Goal: Check status: Check status

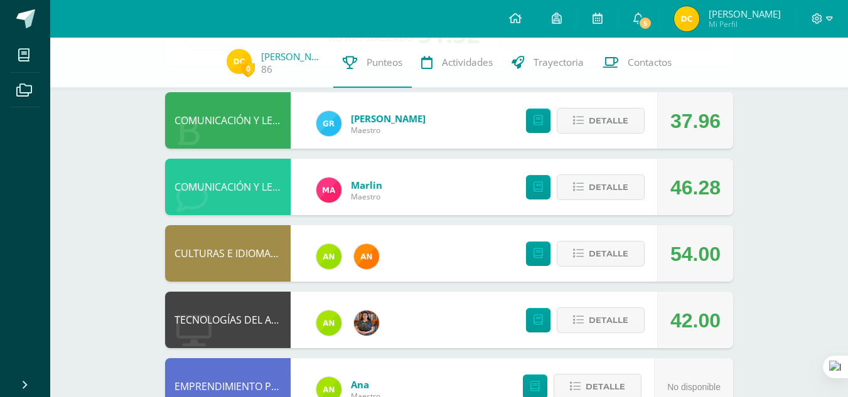
scroll to position [107, 0]
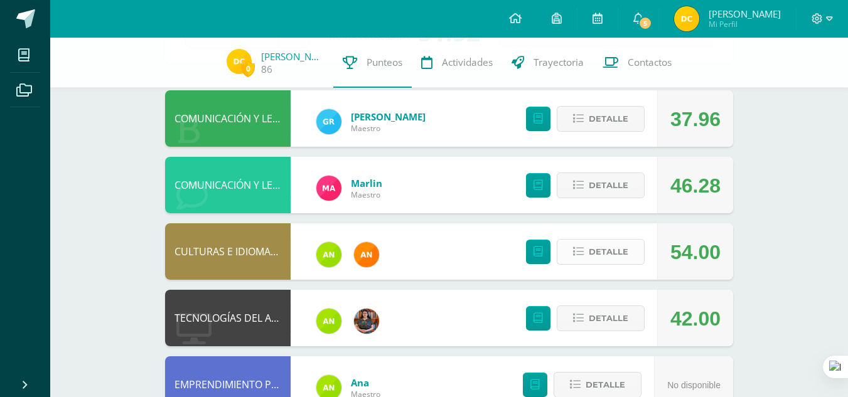
click at [619, 254] on span "Detalle" at bounding box center [609, 251] width 40 height 23
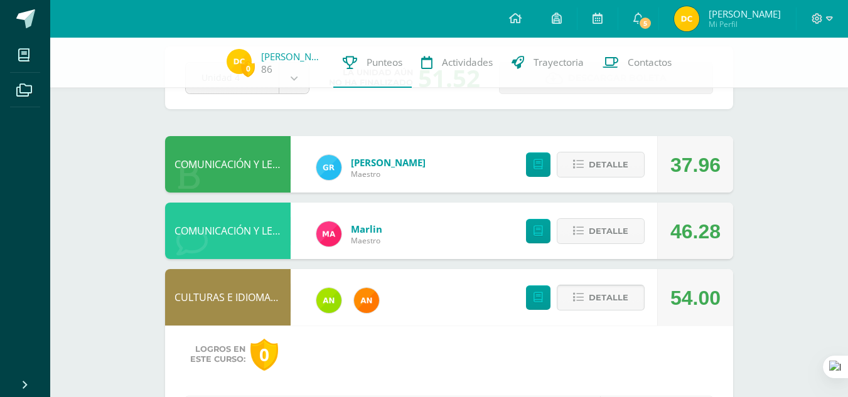
scroll to position [0, 0]
